Goal: Information Seeking & Learning: Check status

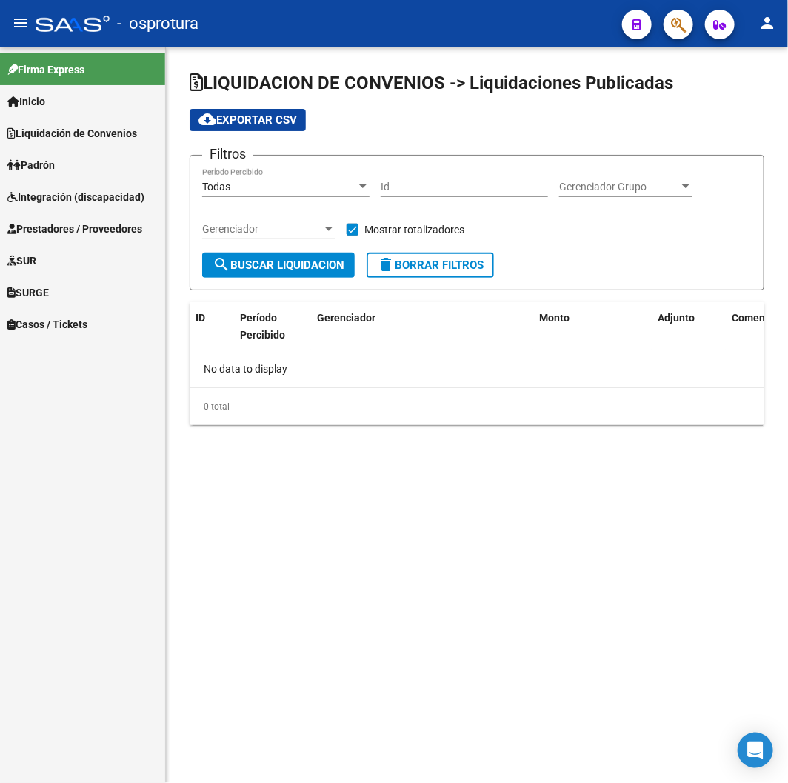
click at [422, 35] on div "- osprotura" at bounding box center [323, 23] width 575 height 33
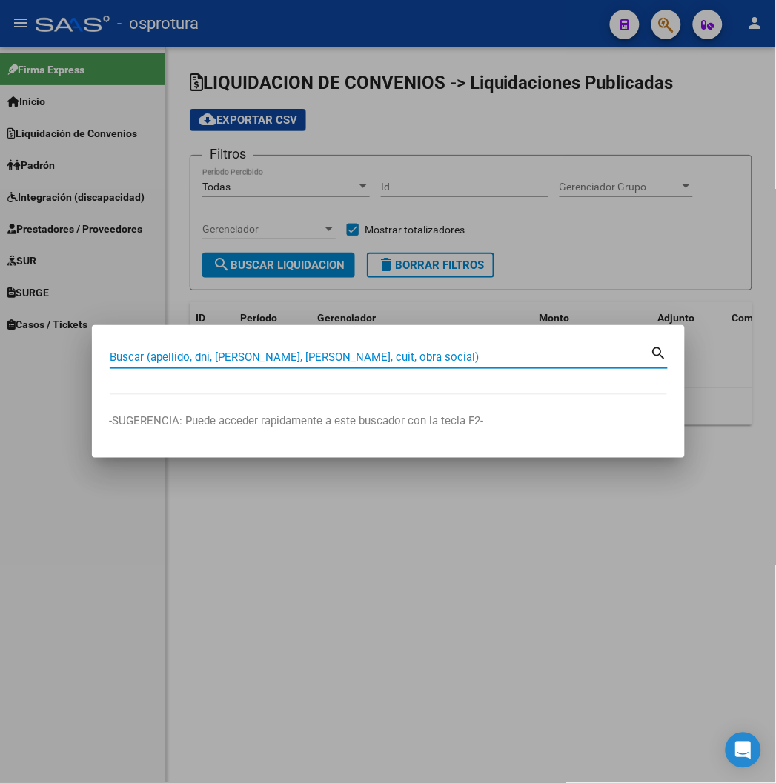
paste input "42256261"
type input "42256261"
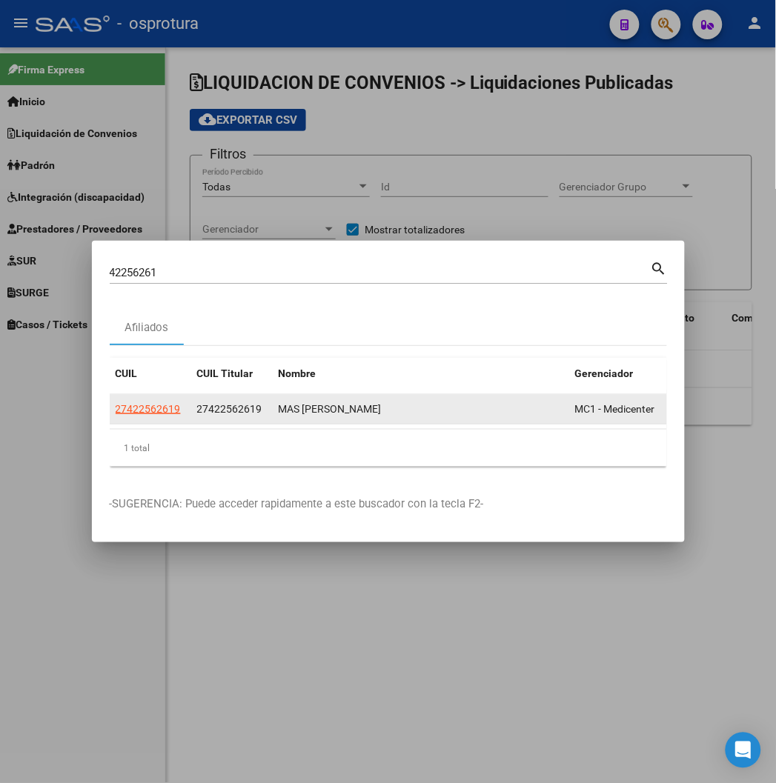
click at [116, 401] on app-link-go-to "27422562619" at bounding box center [148, 409] width 65 height 17
click at [116, 409] on span "27422562619" at bounding box center [148, 409] width 65 height 12
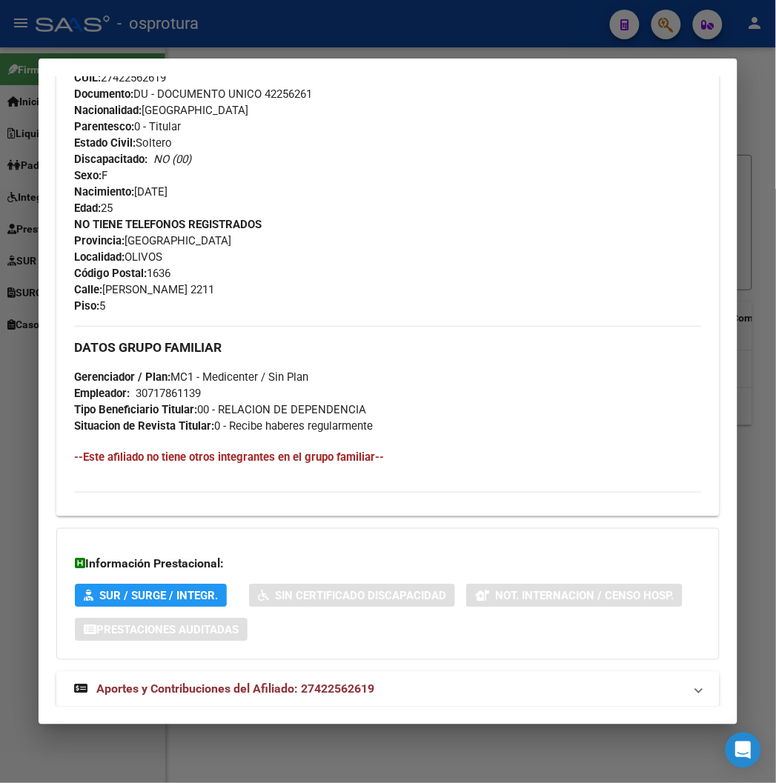
scroll to position [588, 0]
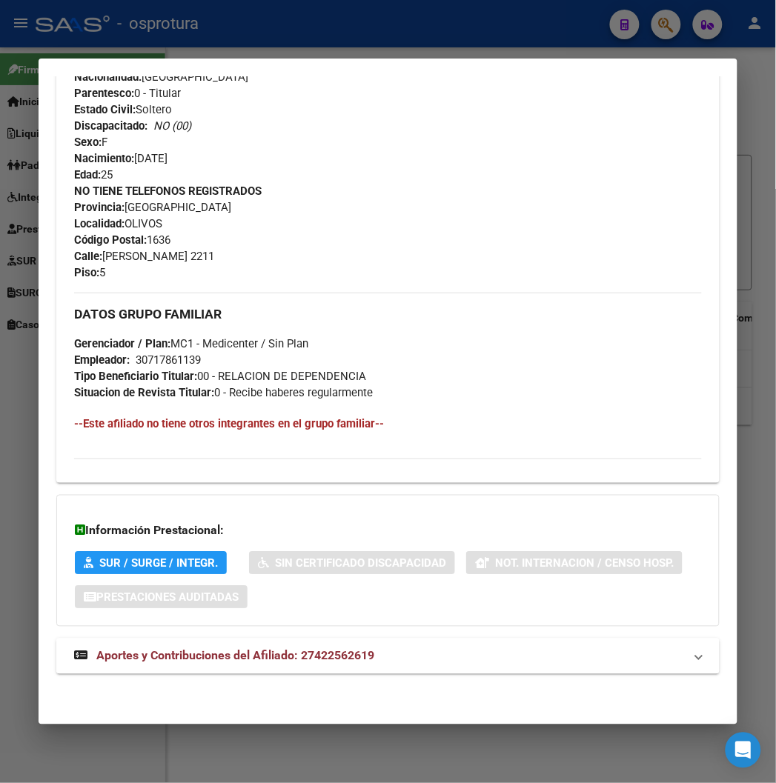
click at [226, 665] on strong "Aportes y Contribuciones del Afiliado: 27422562619" at bounding box center [224, 657] width 300 height 18
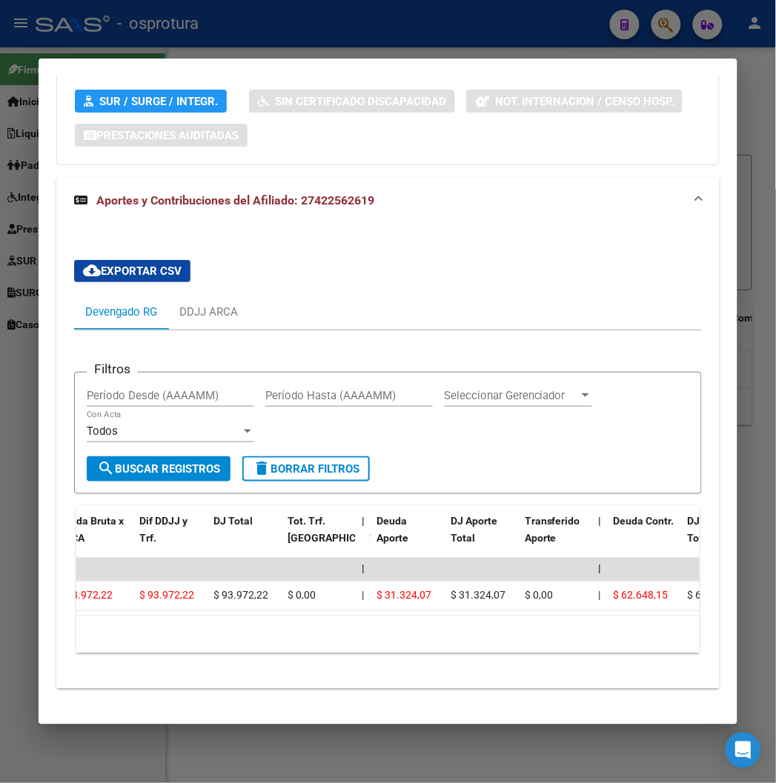
scroll to position [1077, 0]
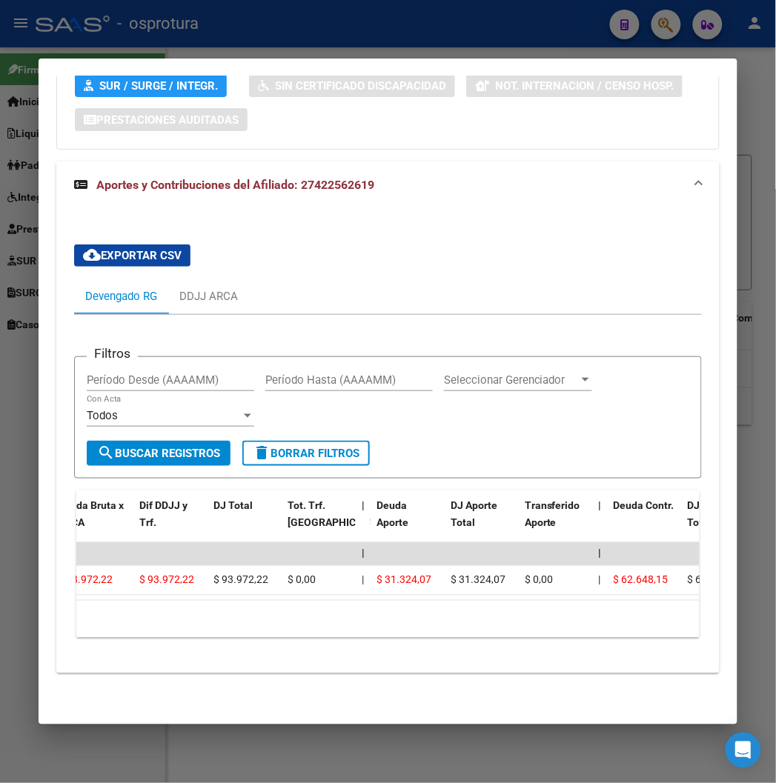
click at [290, 61] on mat-dialog-container "Análisis Afiliado - CUIL: 27422562619 DATOS PADRÓN ÁGIL: MAS [PERSON_NAME] | AC…" at bounding box center [388, 391] width 698 height 665
click at [289, 50] on div at bounding box center [388, 391] width 776 height 783
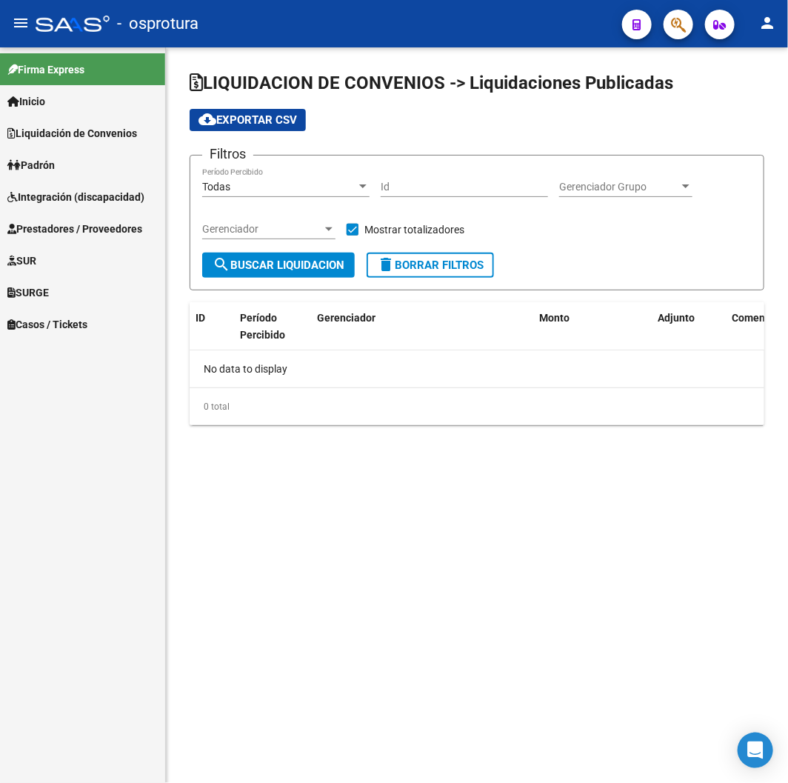
click at [289, 50] on div "LIQUIDACION DE CONVENIOS -> Liquidaciones Publicadas cloud_download Exportar CS…" at bounding box center [477, 259] width 622 height 425
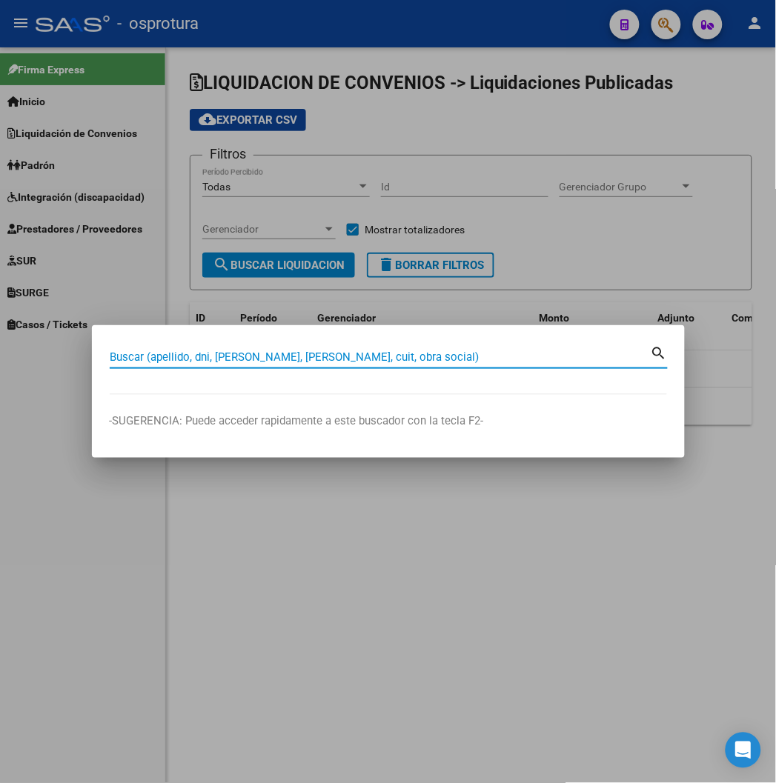
paste input "94512330"
type input "94512330"
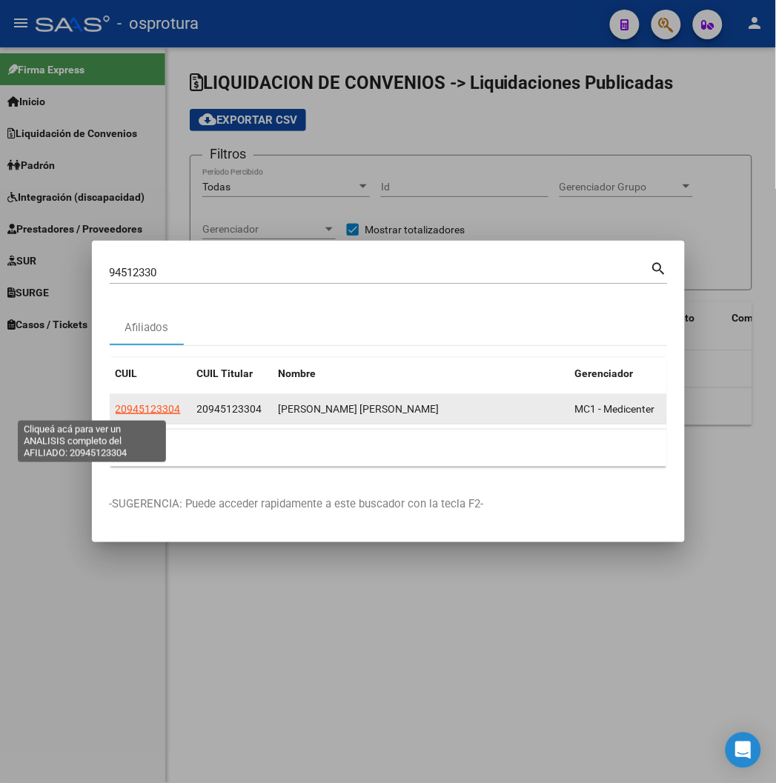
click at [116, 403] on span "20945123304" at bounding box center [148, 409] width 65 height 12
type textarea "20945123304"
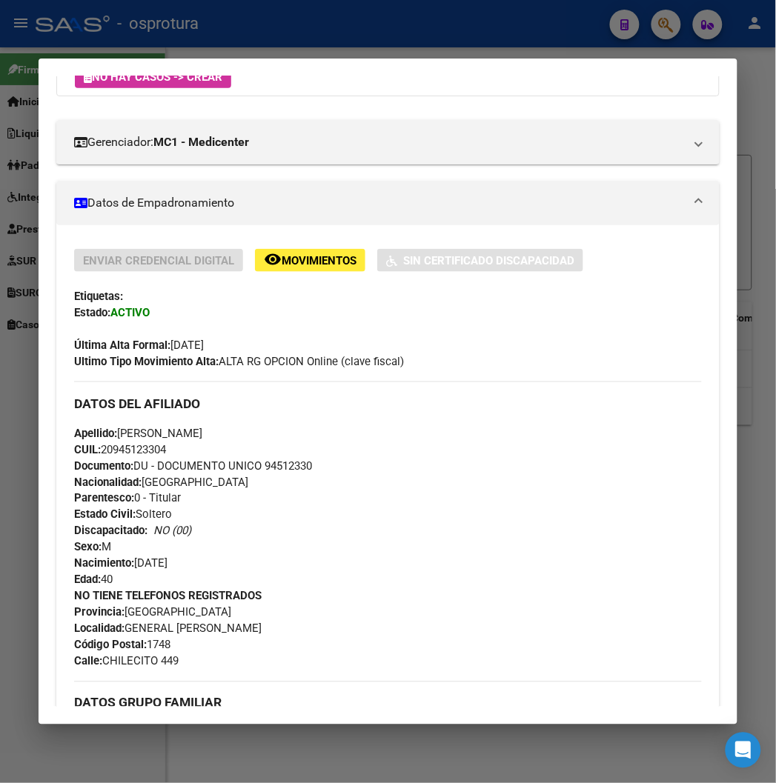
scroll to position [572, 0]
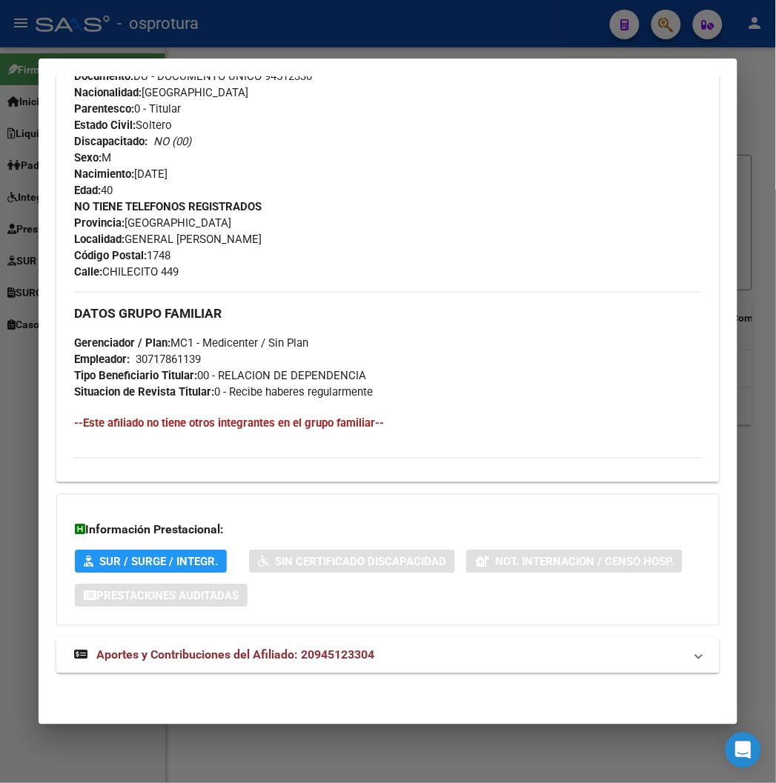
click at [211, 643] on mat-expansion-panel-header "Aportes y Contribuciones del Afiliado: 20945123304" at bounding box center [387, 656] width 662 height 36
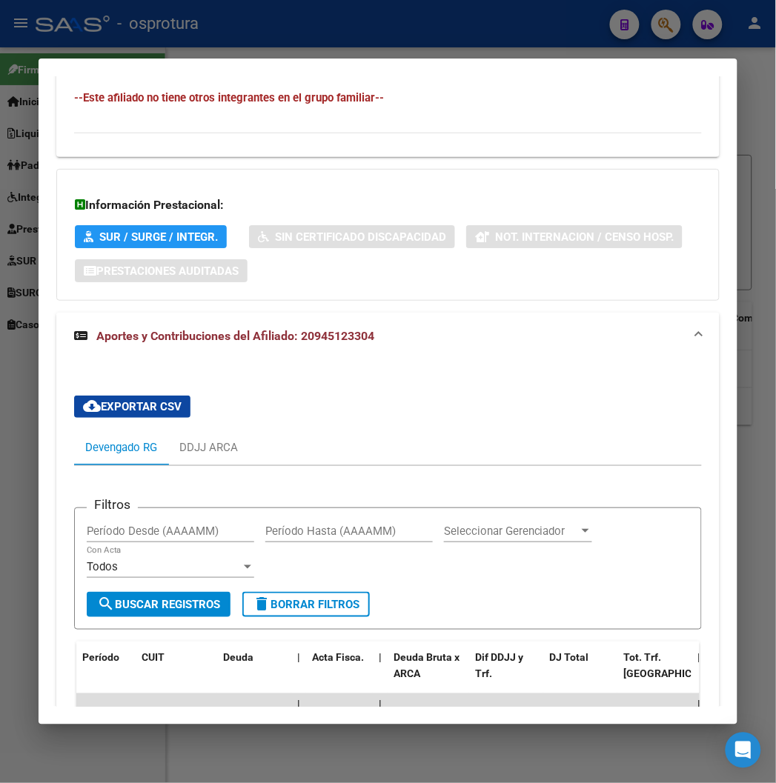
scroll to position [1060, 0]
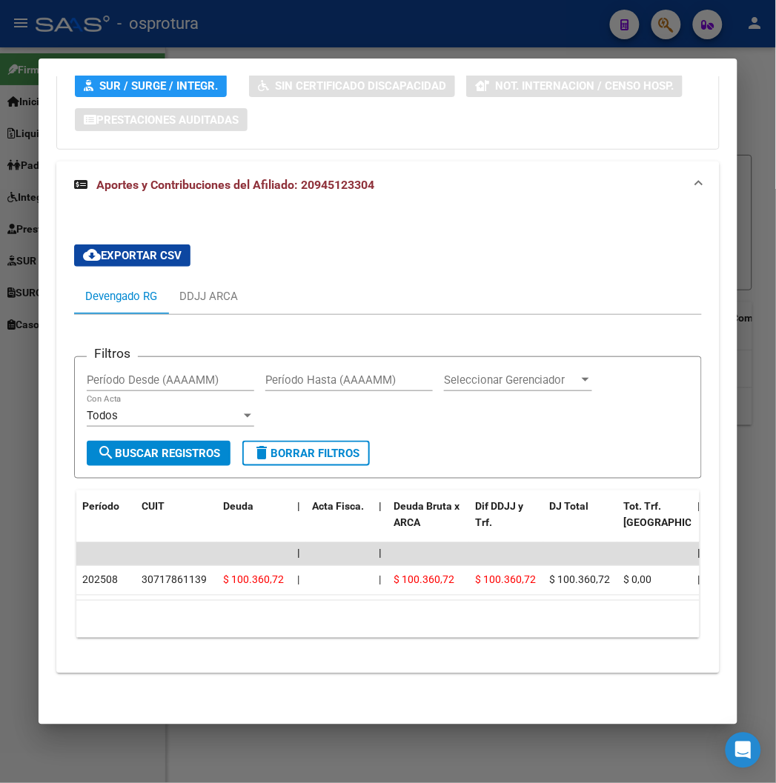
drag, startPoint x: 186, startPoint y: 601, endPoint x: 283, endPoint y: 601, distance: 97.1
click at [283, 601] on div "10 total 1" at bounding box center [387, 619] width 622 height 37
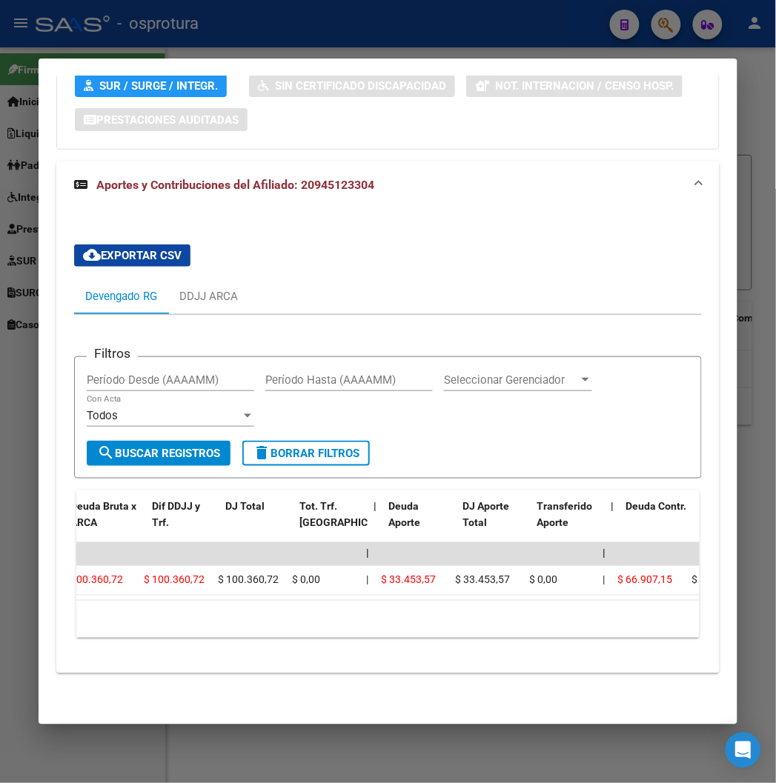
scroll to position [0, 584]
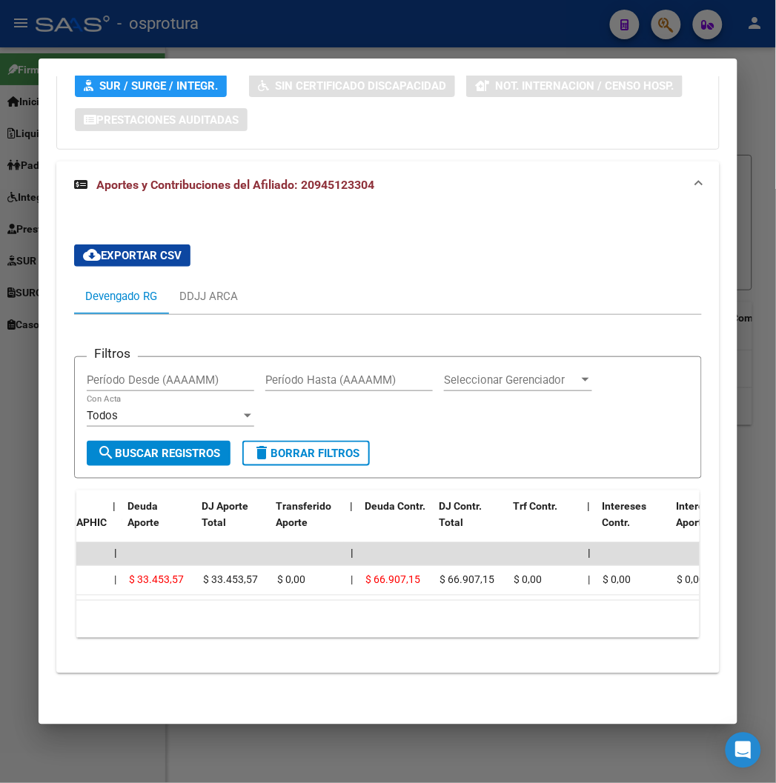
click at [242, 44] on div at bounding box center [388, 391] width 776 height 783
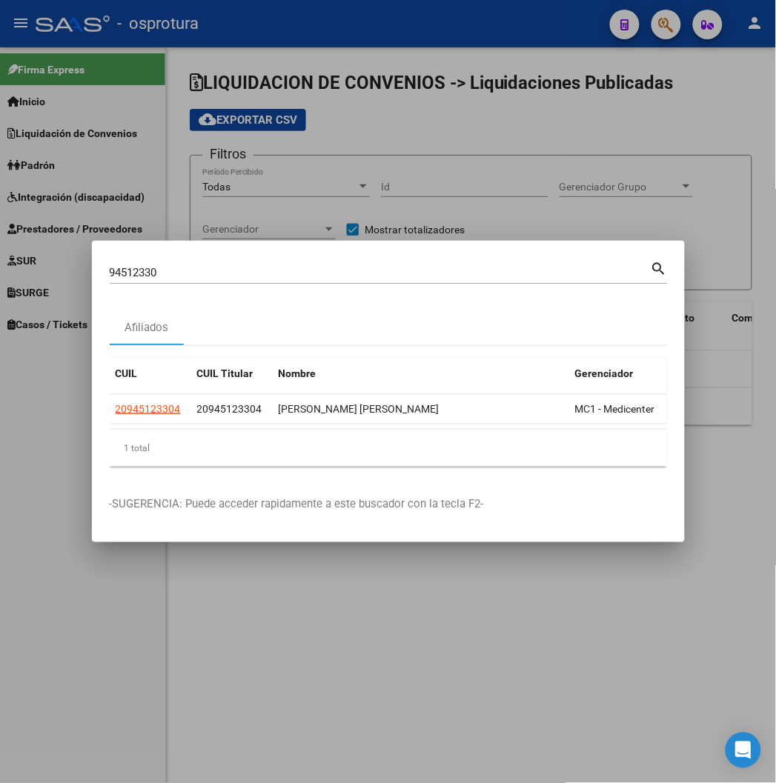
click at [242, 44] on div at bounding box center [388, 391] width 776 height 783
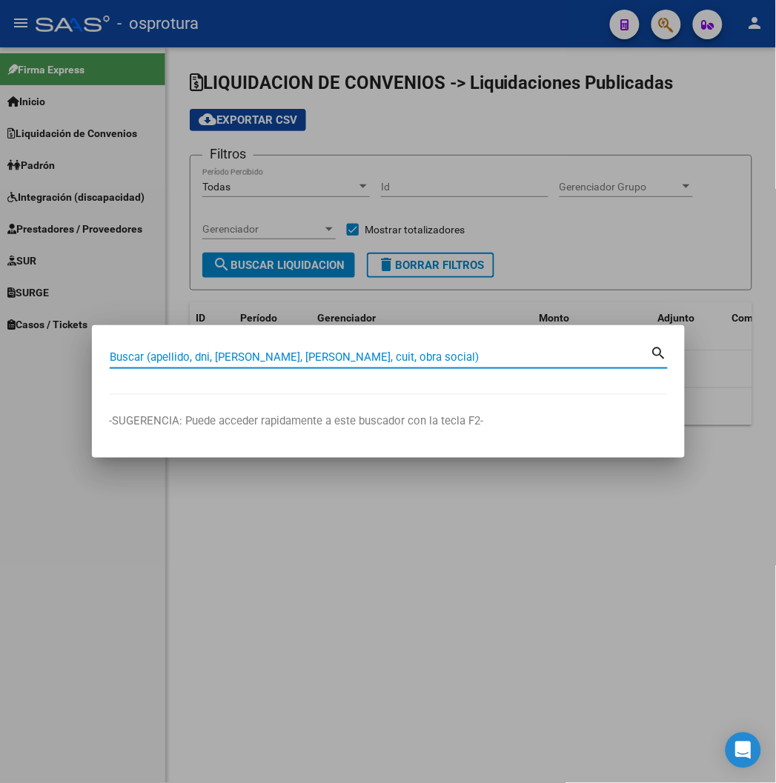
click at [186, 350] on input "Buscar (apellido, dni, [PERSON_NAME], [PERSON_NAME], cuit, obra social)" at bounding box center [380, 356] width 541 height 13
paste input "95871028"
type input "95871028"
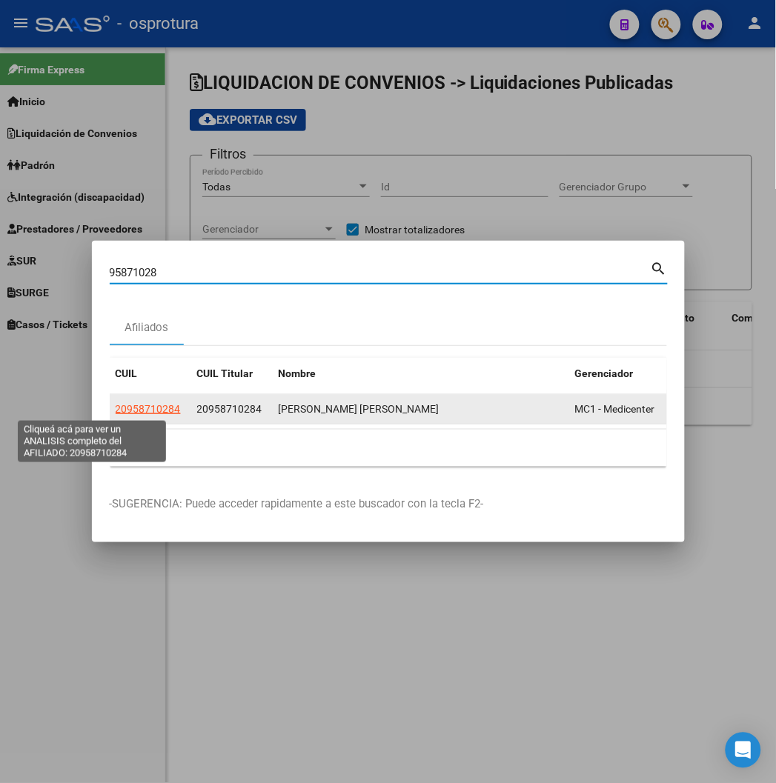
click at [116, 404] on span "20958710284" at bounding box center [148, 409] width 65 height 12
type textarea "20958710284"
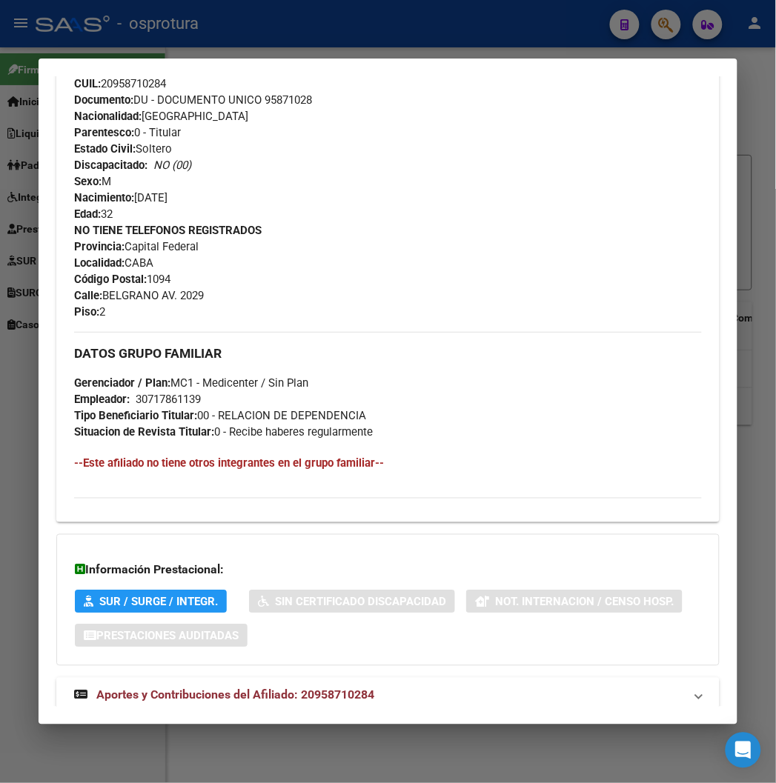
scroll to position [588, 0]
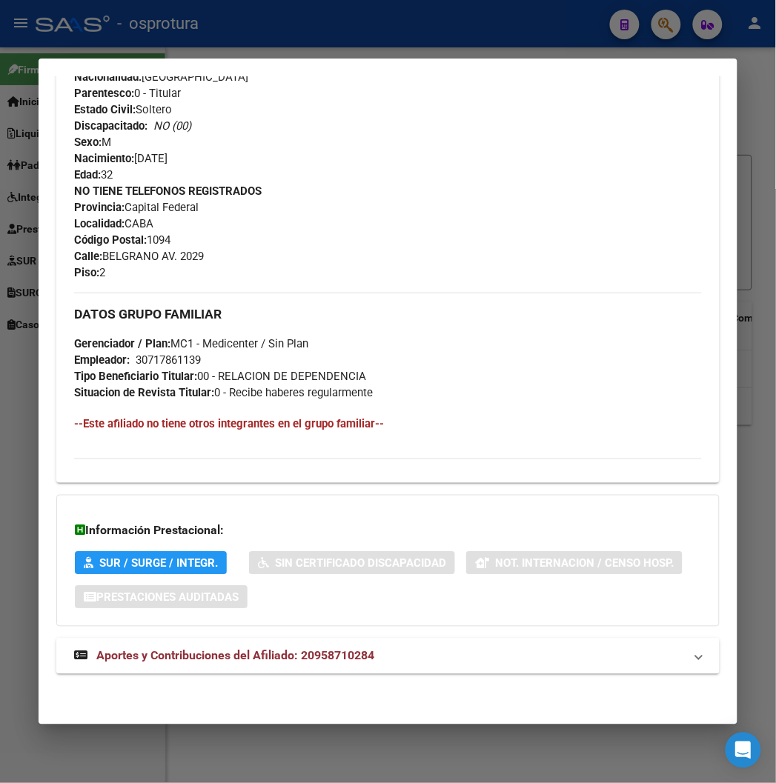
click at [178, 646] on mat-expansion-panel-header "Aportes y Contribuciones del Afiliado: 20958710284" at bounding box center [387, 657] width 662 height 36
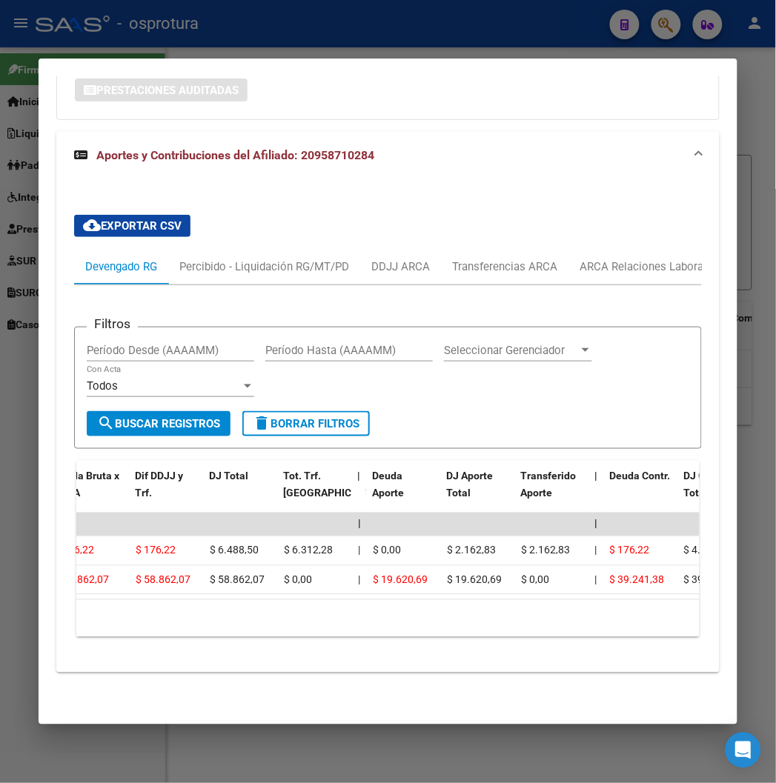
scroll to position [0, 290]
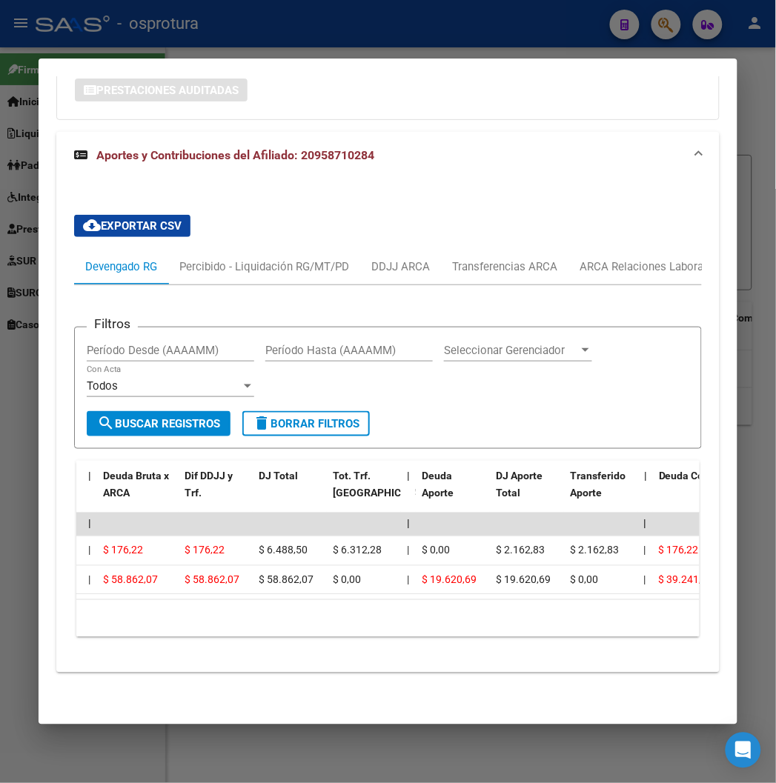
click at [213, 13] on div at bounding box center [388, 391] width 776 height 783
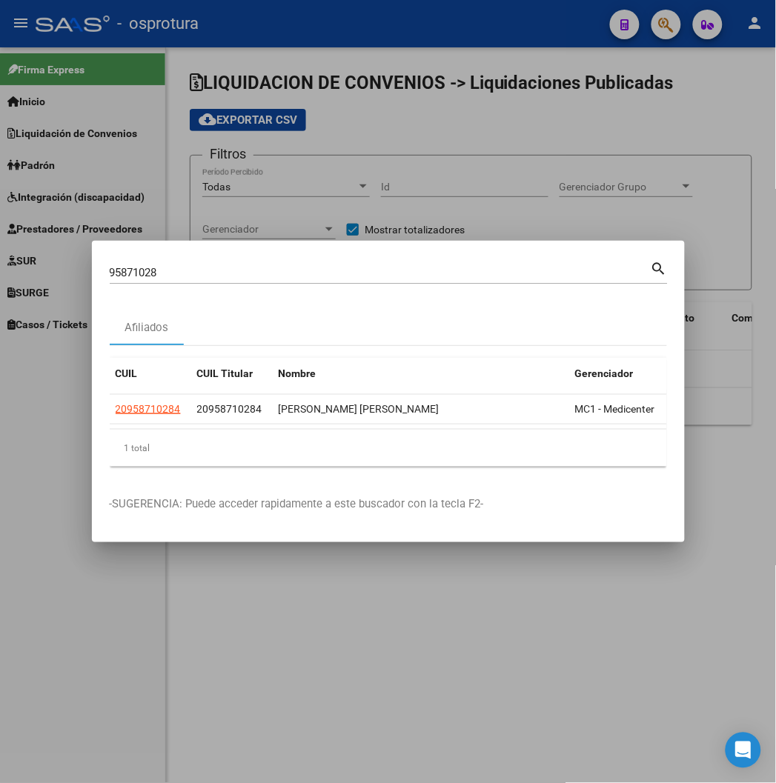
click at [213, 13] on div at bounding box center [388, 391] width 776 height 783
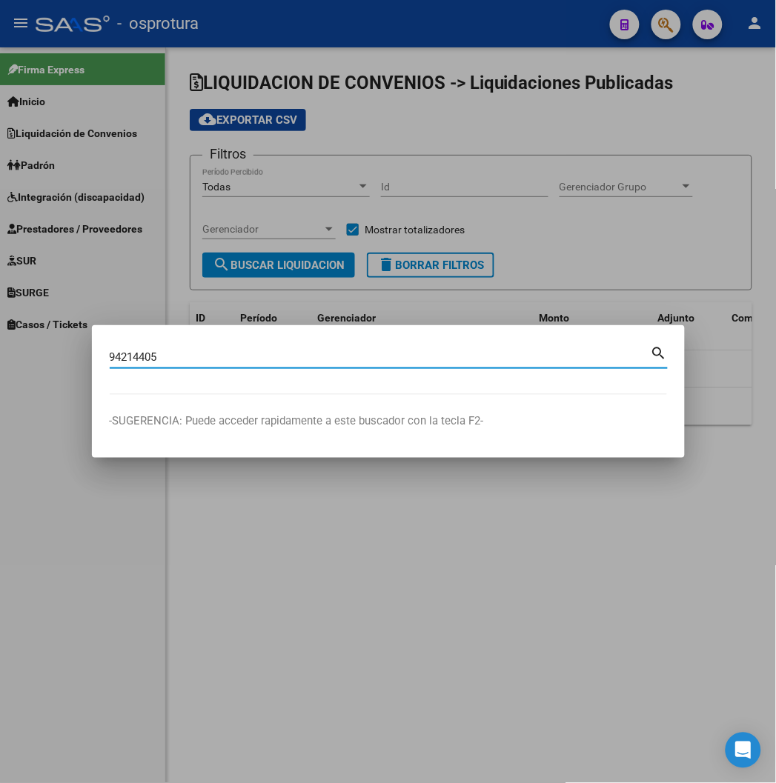
type input "94214405"
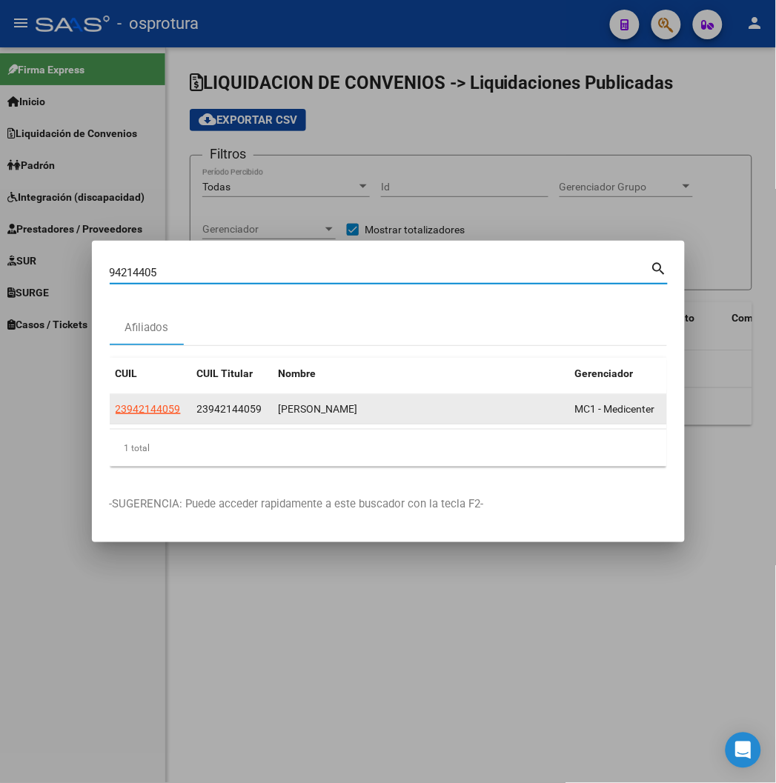
click at [116, 405] on span "23942144059" at bounding box center [148, 409] width 65 height 12
type textarea "23942144059"
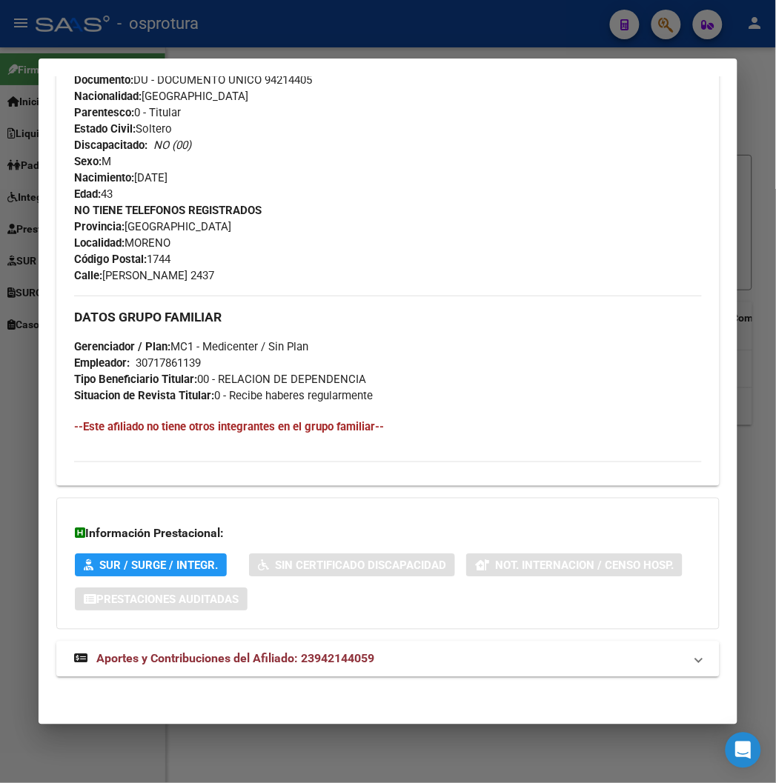
scroll to position [572, 0]
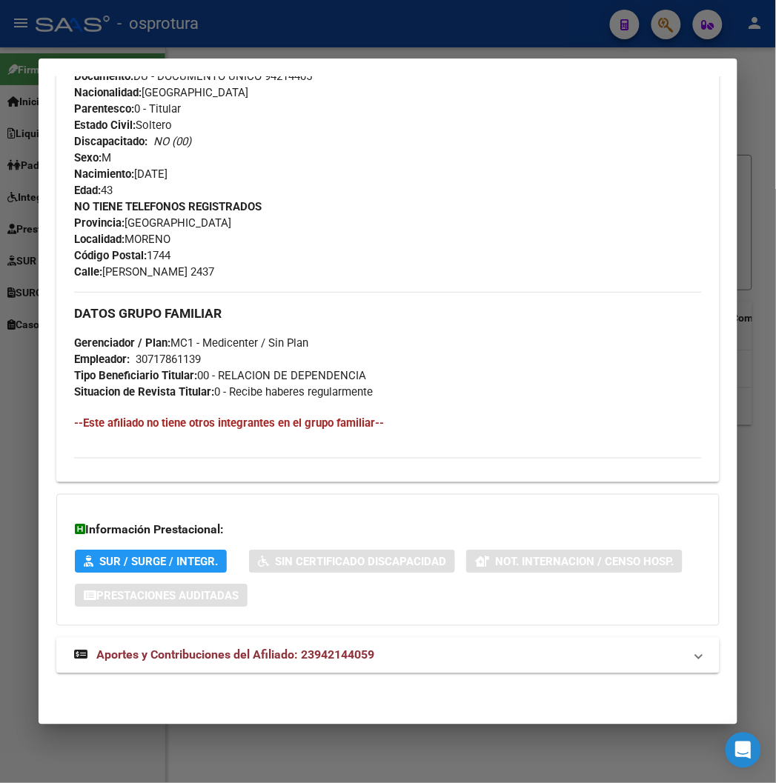
click at [253, 672] on mat-expansion-panel-header "Aportes y Contribuciones del Afiliado: 23942144059" at bounding box center [387, 656] width 662 height 36
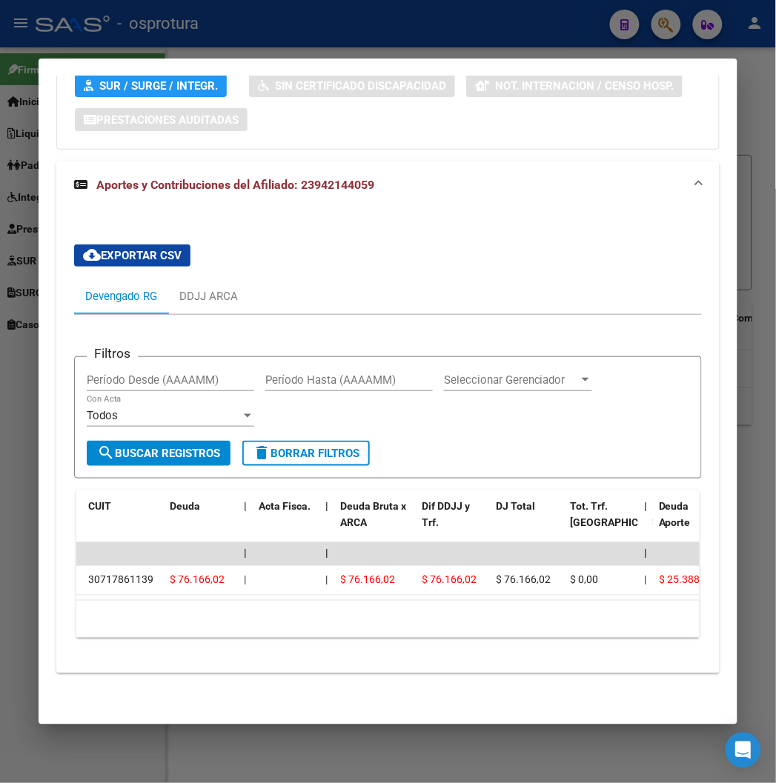
scroll to position [0, 0]
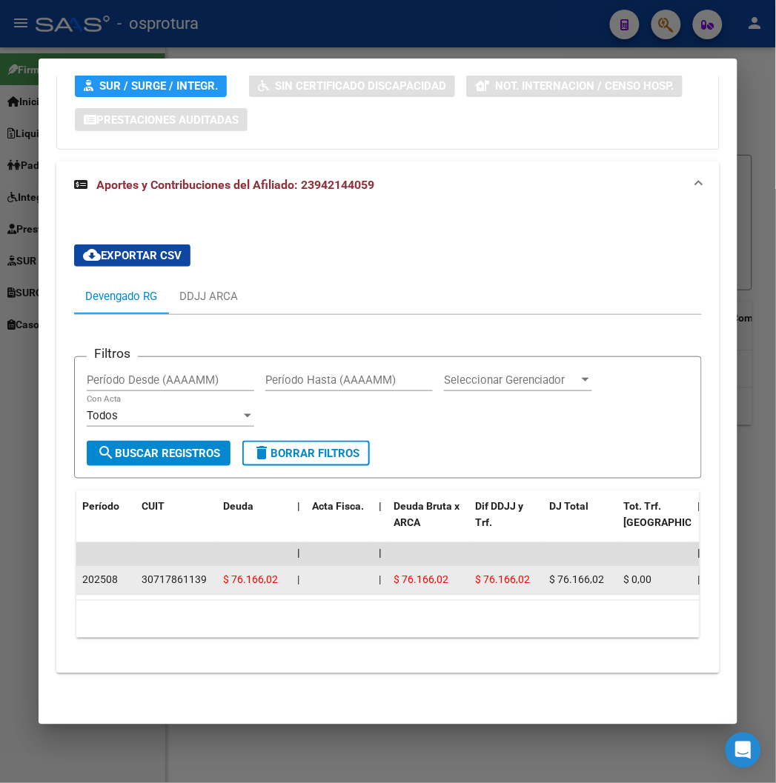
click at [82, 574] on span "202508" at bounding box center [100, 580] width 36 height 12
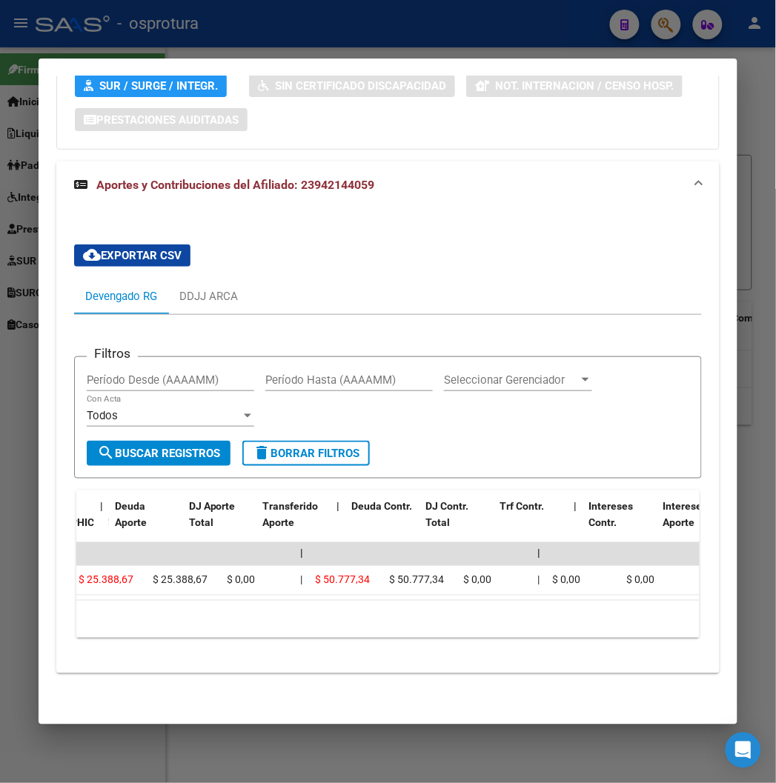
scroll to position [0, 435]
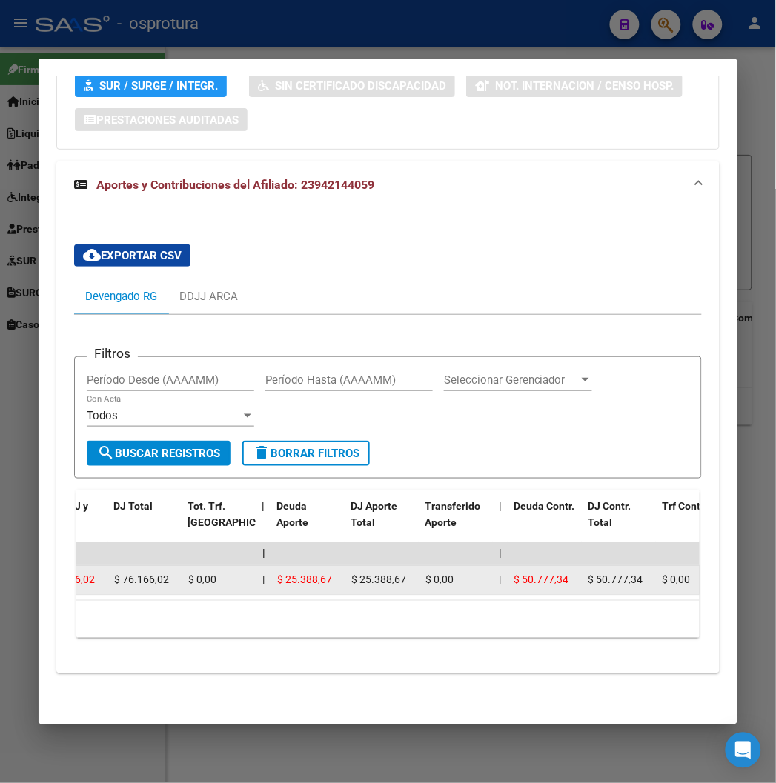
click at [277, 574] on span "$ 25.388,67" at bounding box center [304, 580] width 55 height 12
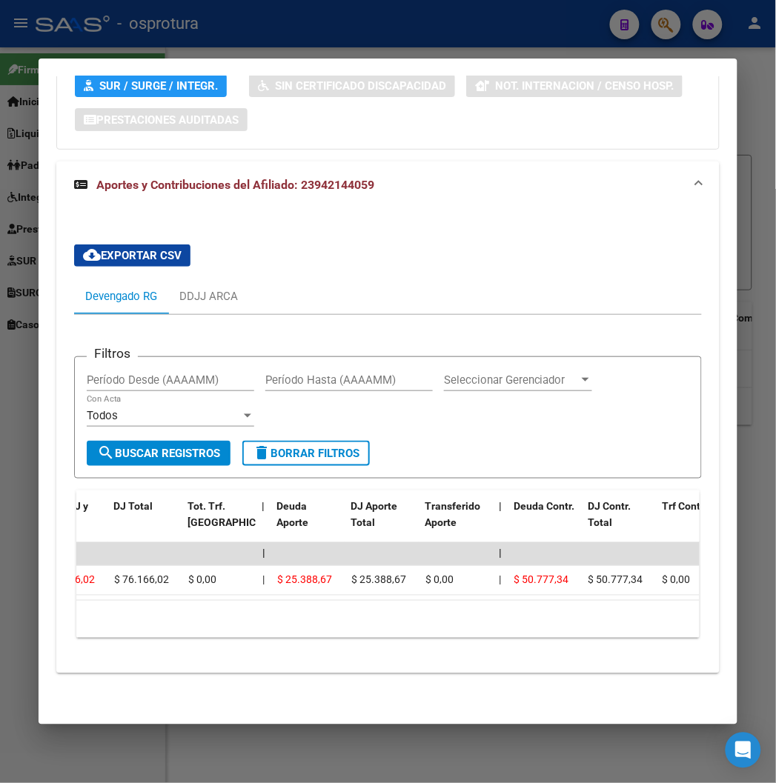
click at [252, 608] on div "10 total 1" at bounding box center [387, 619] width 622 height 37
click at [586, 10] on div at bounding box center [388, 391] width 776 height 783
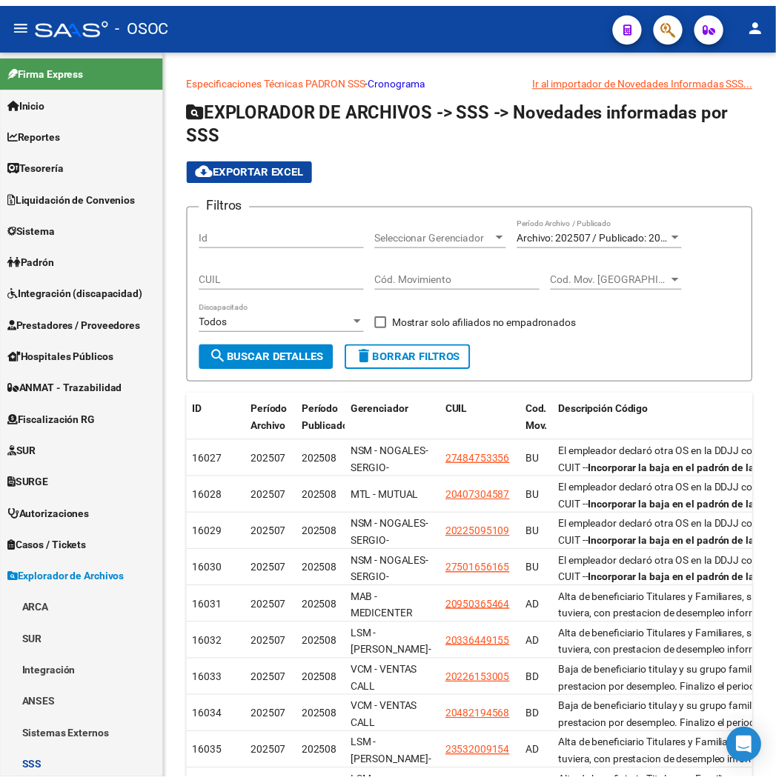
scroll to position [862, 0]
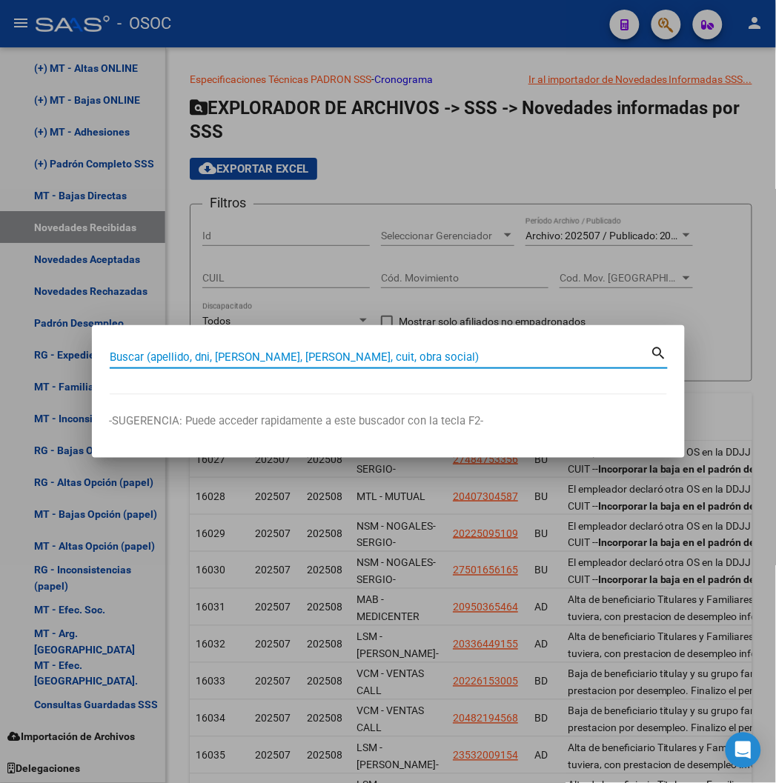
paste input "31015538"
type input "31015538"
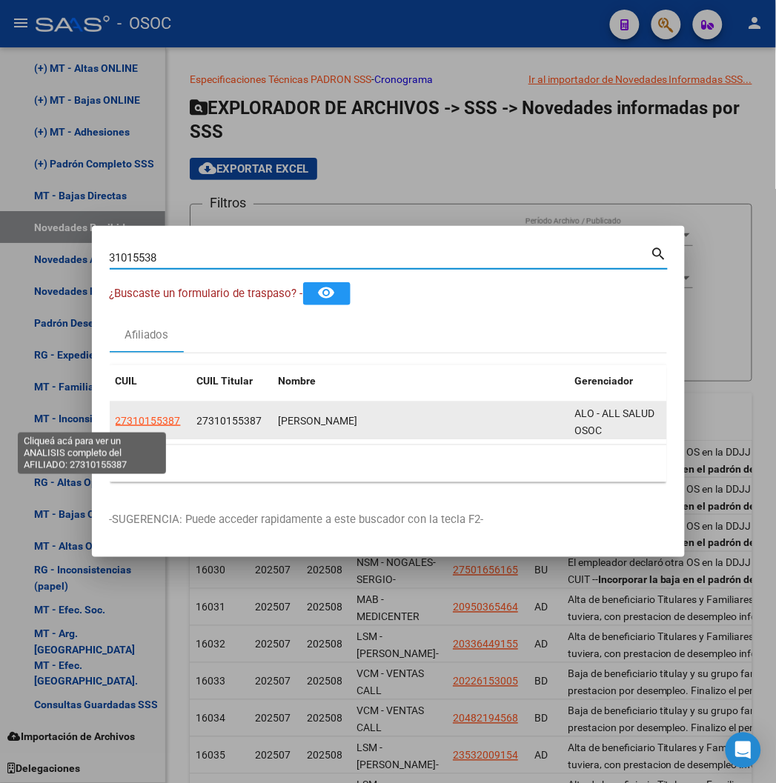
click at [116, 423] on span "27310155387" at bounding box center [148, 421] width 65 height 12
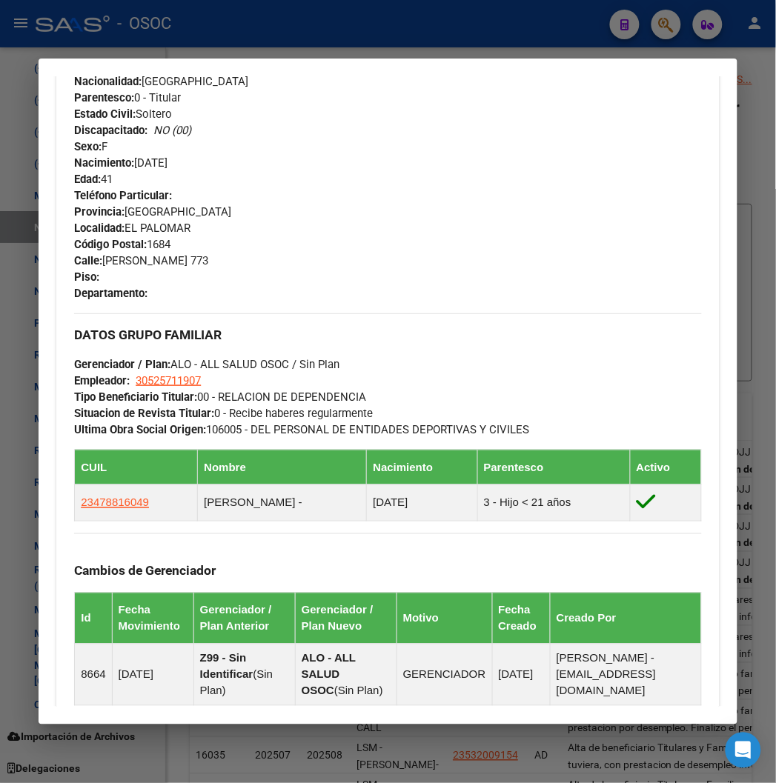
scroll to position [658, 0]
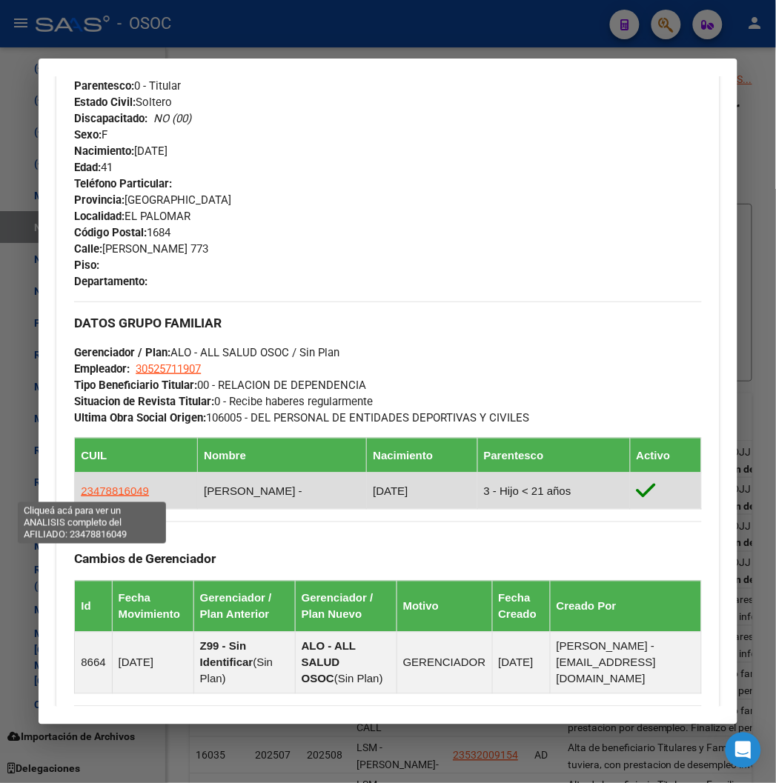
click at [99, 491] on span "23478816049" at bounding box center [115, 491] width 68 height 13
type textarea "23478816049"
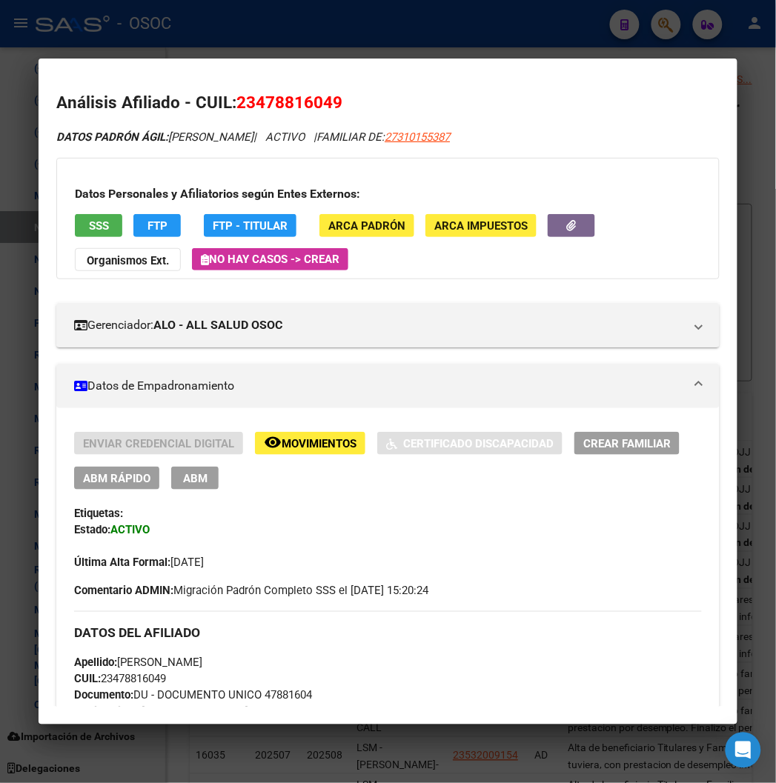
click at [89, 222] on button "SSS" at bounding box center [98, 225] width 47 height 23
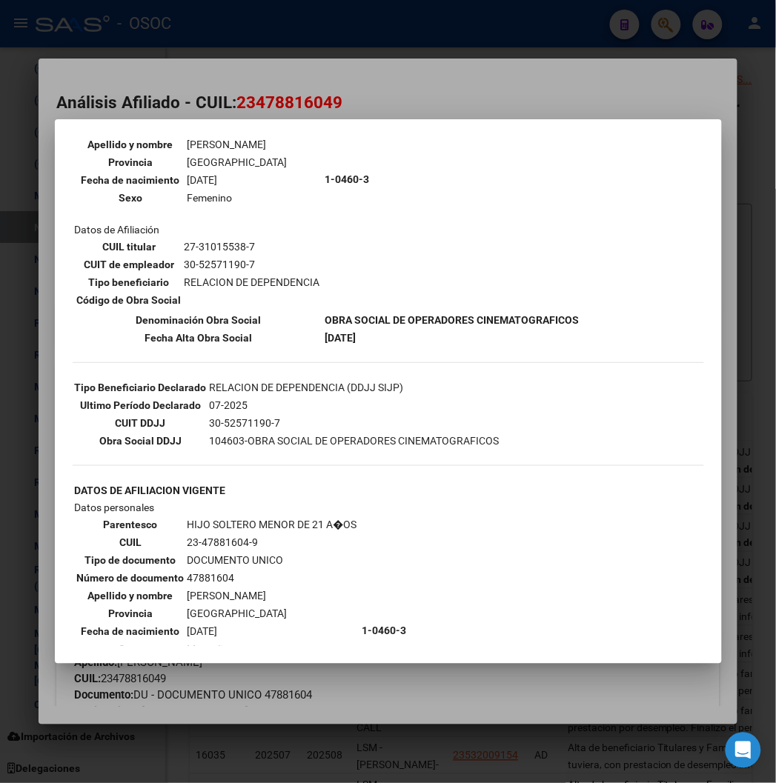
scroll to position [419, 0]
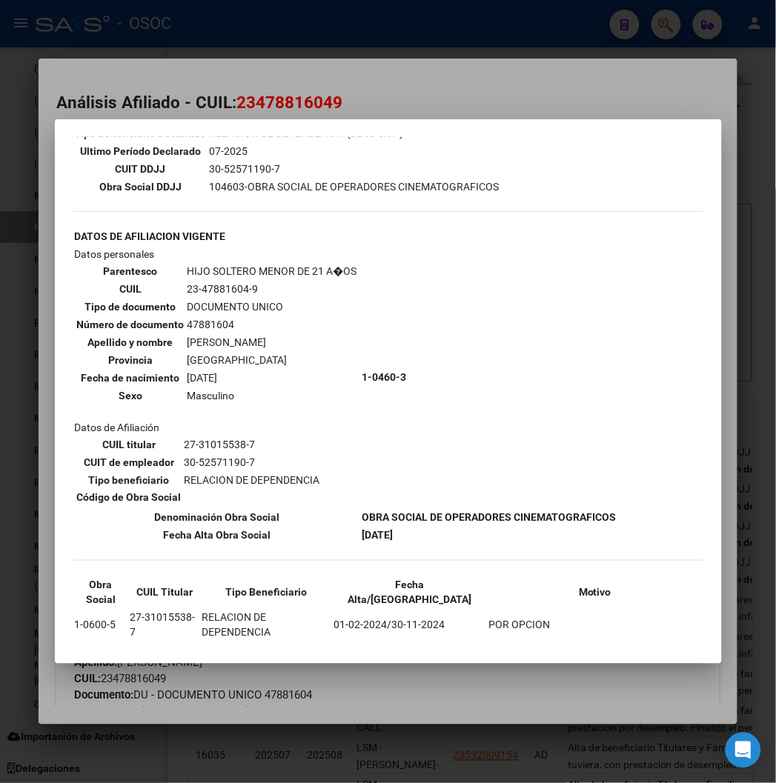
click at [413, 48] on div at bounding box center [388, 391] width 776 height 783
